Goal: Check status: Check status

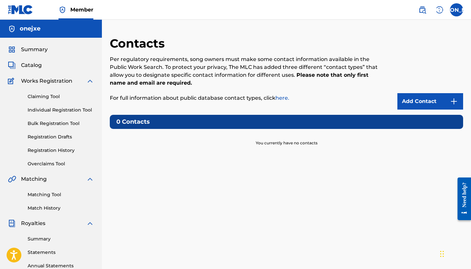
click at [49, 96] on link "Claiming Tool" at bounding box center [61, 96] width 66 height 7
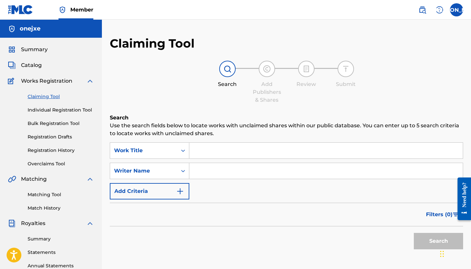
click at [41, 51] on span "Summary" at bounding box center [34, 50] width 27 height 8
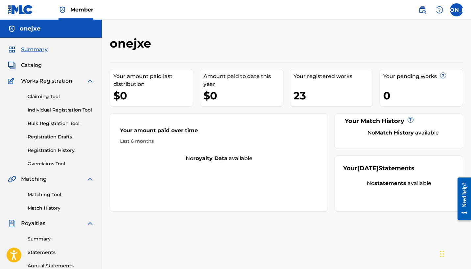
click at [61, 148] on link "Registration History" at bounding box center [61, 150] width 66 height 7
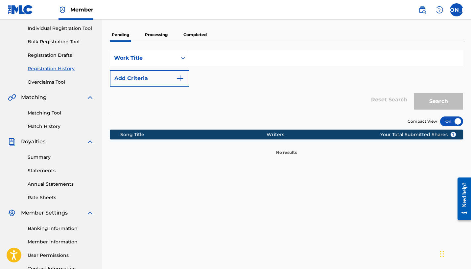
scroll to position [52, 0]
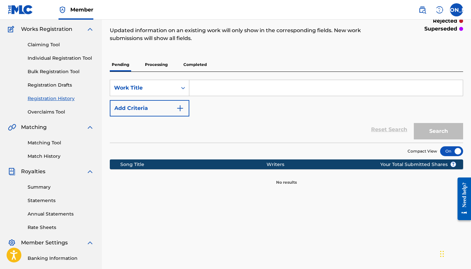
click at [190, 73] on div "SearchWithCriteriad003b8f5-4b22-4019-9abb-41fd4b36fab1 Work Title Add Criteria …" at bounding box center [286, 107] width 353 height 71
click at [190, 66] on p "Completed" at bounding box center [194, 65] width 27 height 14
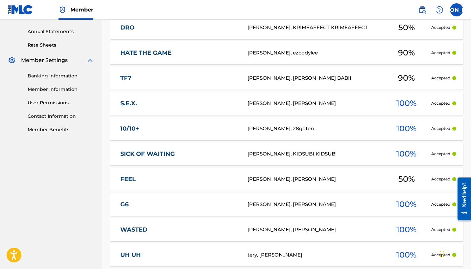
scroll to position [294, 0]
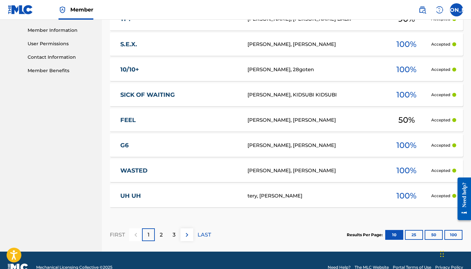
click at [190, 234] on img at bounding box center [187, 235] width 8 height 8
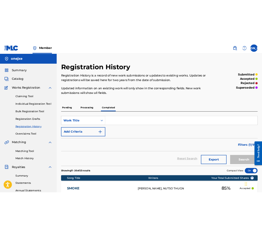
scroll to position [0, 0]
